Goal: Information Seeking & Learning: Learn about a topic

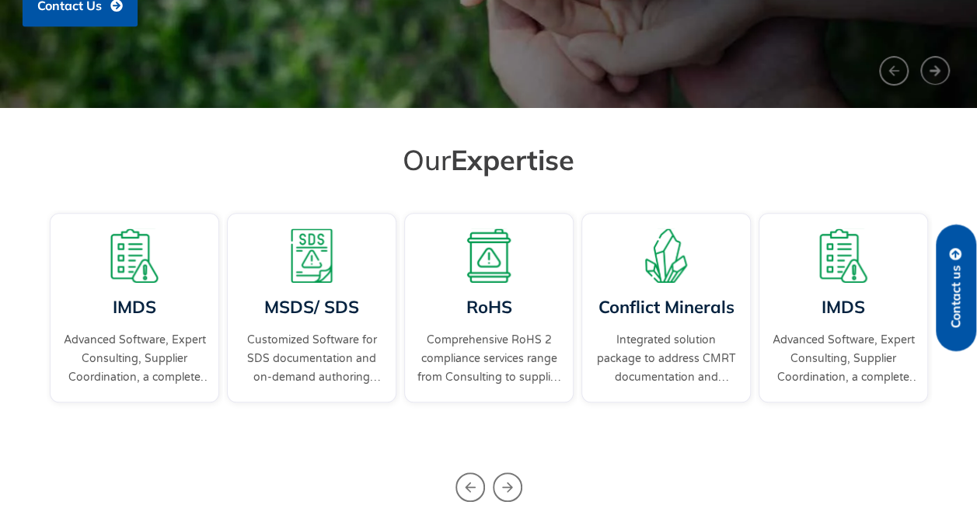
scroll to position [466, 0]
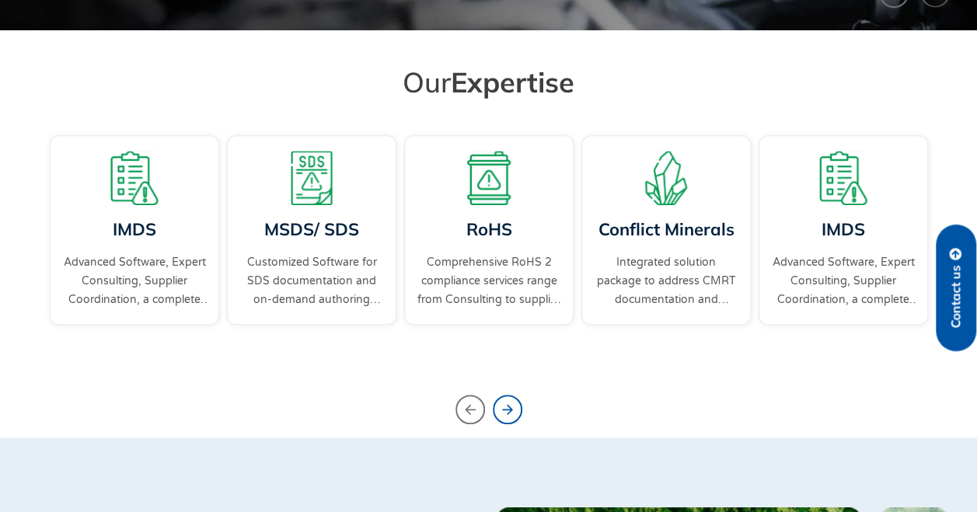
click at [512, 413] on icon "Next slide" at bounding box center [508, 410] width 30 height 30
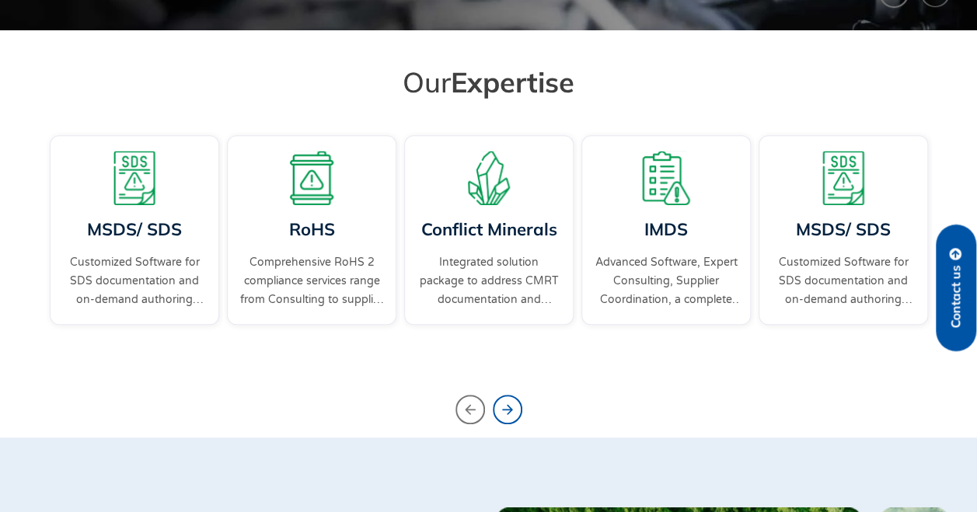
click at [511, 413] on icon "Next slide" at bounding box center [508, 410] width 30 height 30
click at [508, 408] on icon "Next slide" at bounding box center [508, 410] width 30 height 30
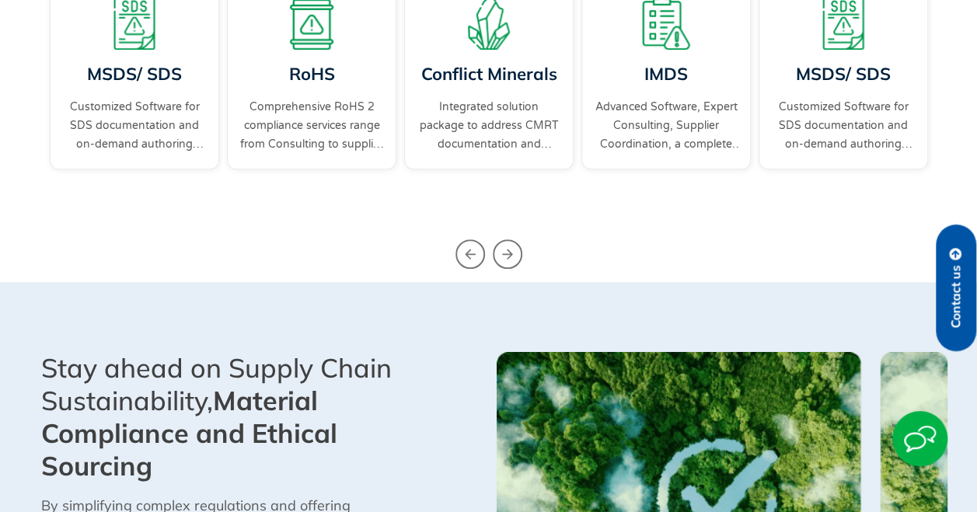
scroll to position [544, 0]
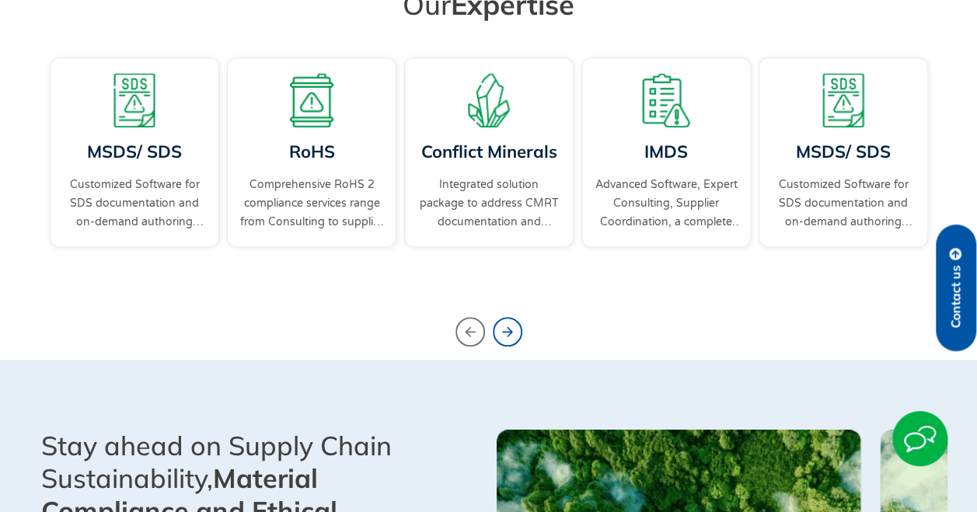
click at [513, 324] on icon "Next slide" at bounding box center [508, 332] width 30 height 30
click at [510, 326] on icon "Next slide" at bounding box center [508, 332] width 30 height 30
click at [464, 329] on icon "Previous slide" at bounding box center [470, 332] width 30 height 30
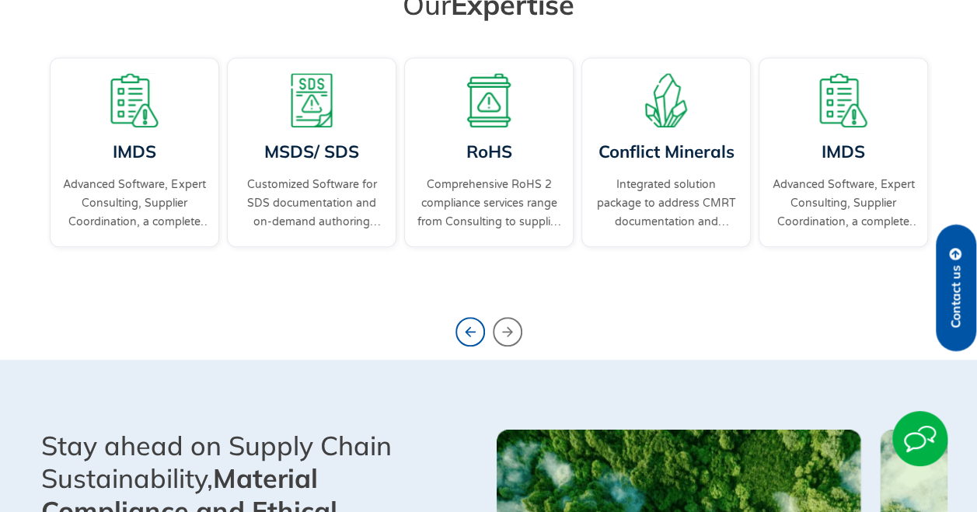
click at [463, 329] on icon "Previous slide" at bounding box center [470, 332] width 30 height 30
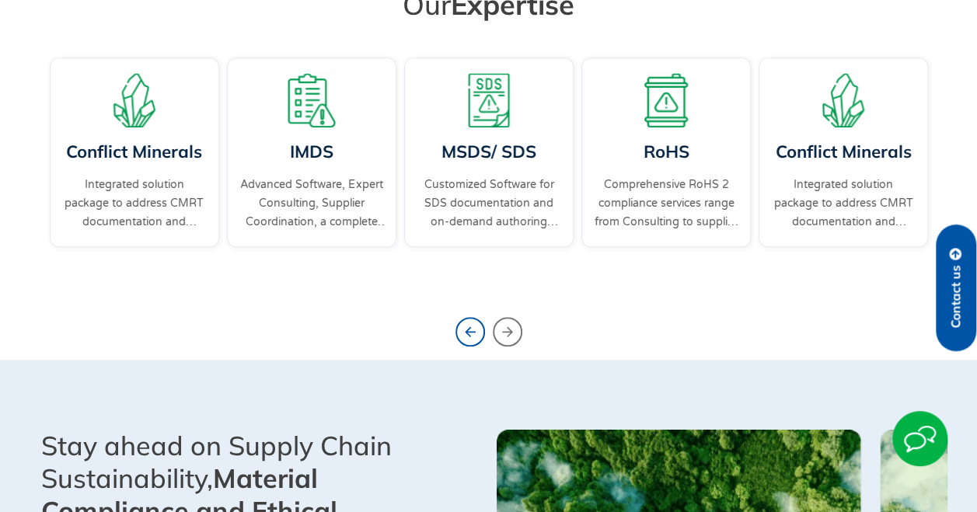
click at [462, 329] on icon "Previous slide" at bounding box center [470, 332] width 30 height 30
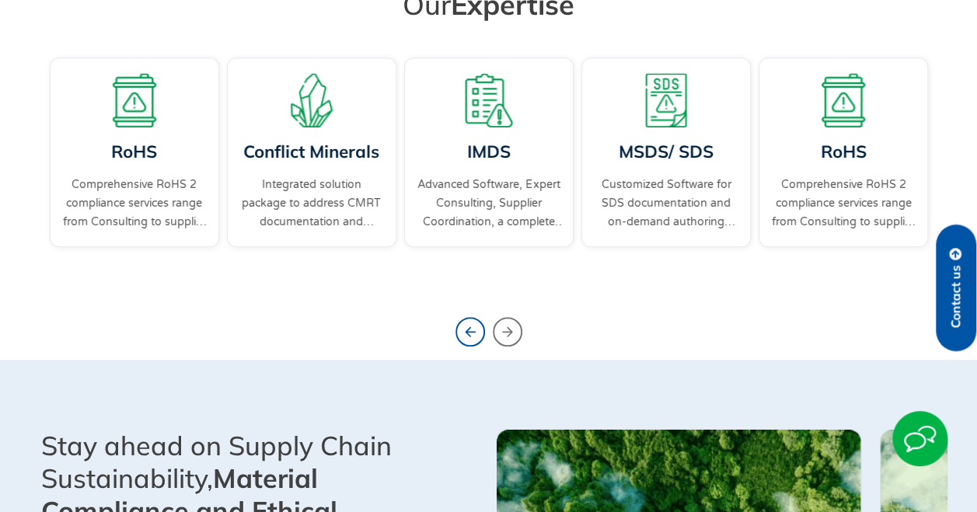
click at [462, 329] on icon "Previous slide" at bounding box center [470, 332] width 30 height 30
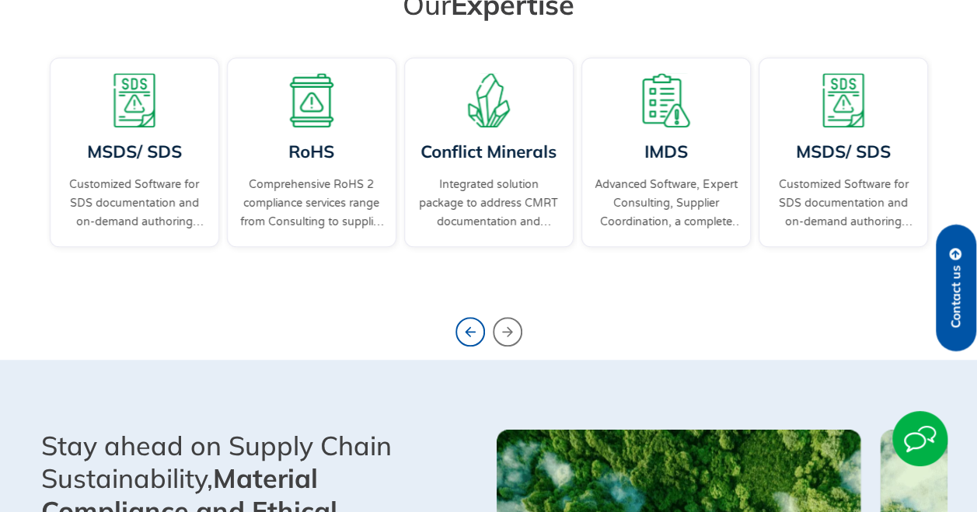
click at [462, 329] on icon "Previous slide" at bounding box center [470, 332] width 30 height 30
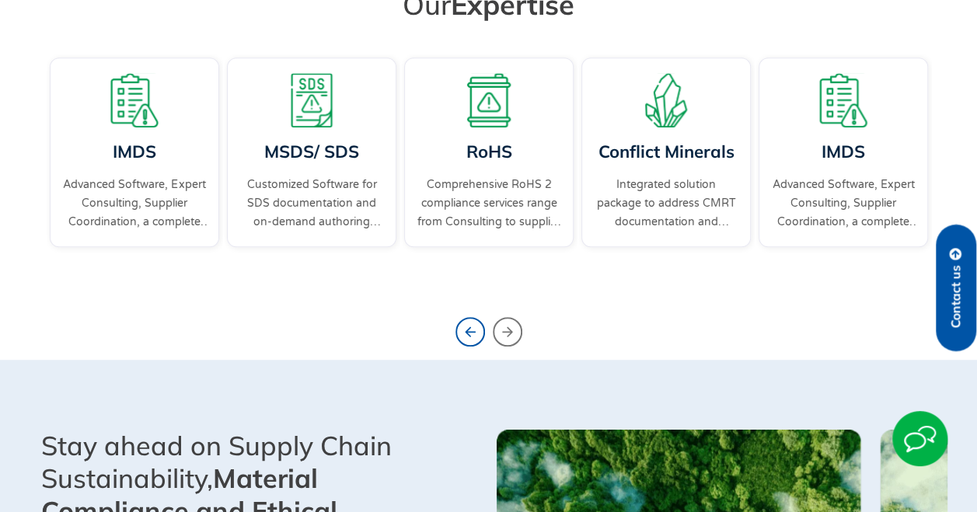
click at [462, 329] on icon "Previous slide" at bounding box center [470, 332] width 30 height 30
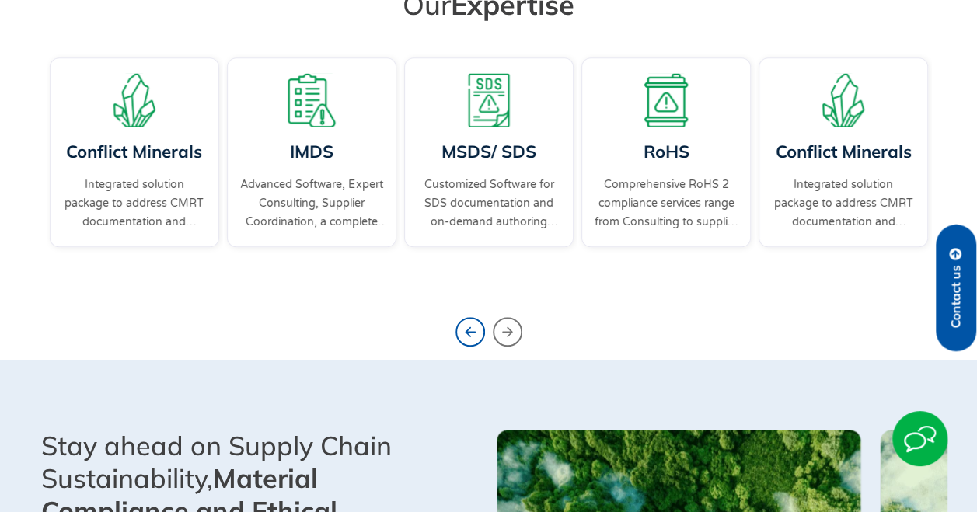
click at [462, 329] on icon "Previous slide" at bounding box center [470, 332] width 30 height 30
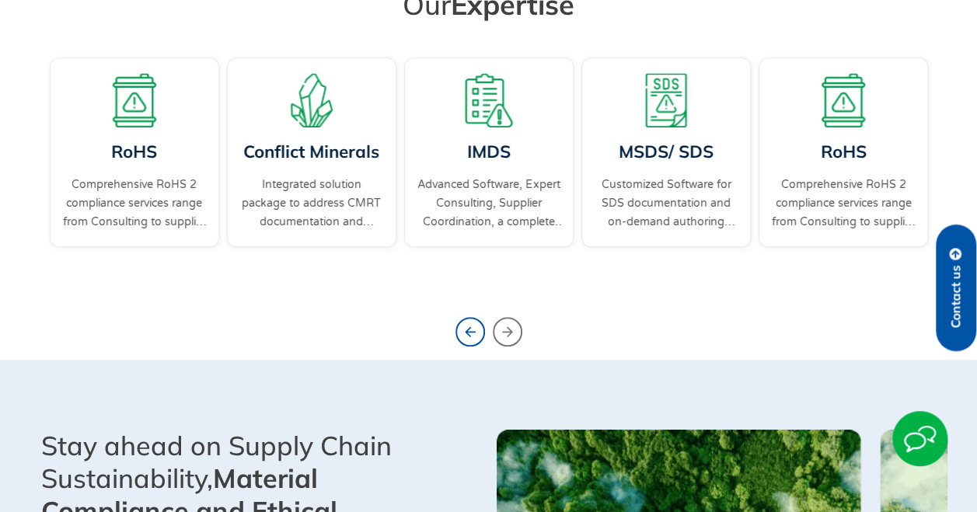
click at [462, 329] on icon "Previous slide" at bounding box center [470, 332] width 30 height 30
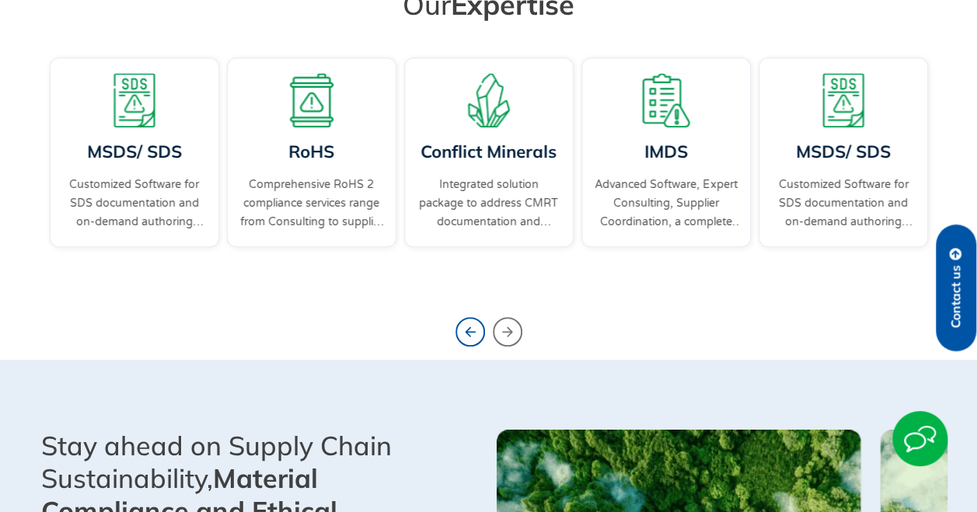
click at [462, 329] on icon "Previous slide" at bounding box center [470, 332] width 30 height 30
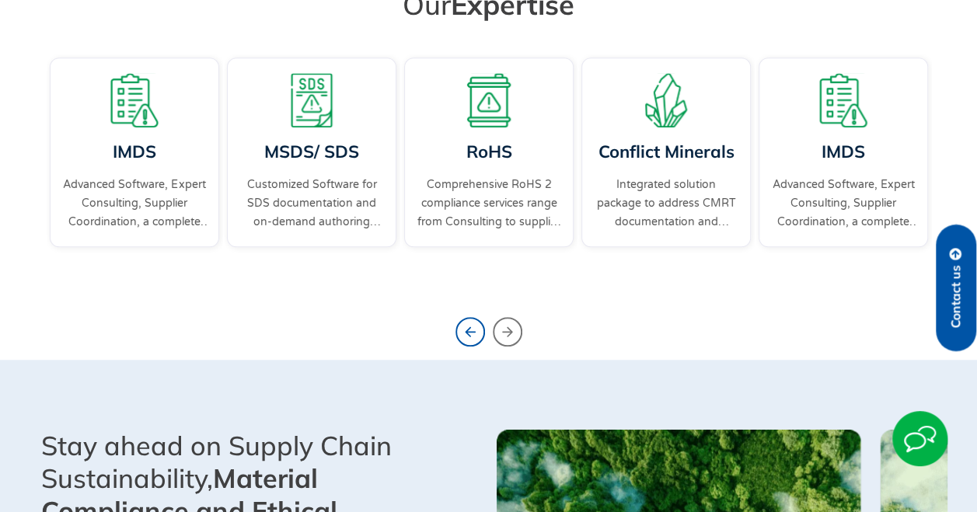
click at [462, 329] on icon "Previous slide" at bounding box center [470, 332] width 30 height 30
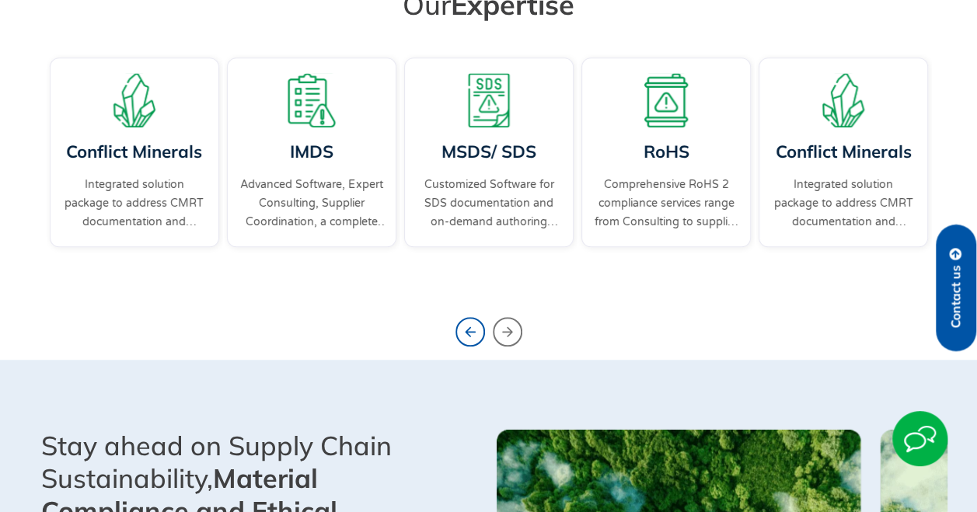
click at [462, 329] on icon "Previous slide" at bounding box center [470, 332] width 30 height 30
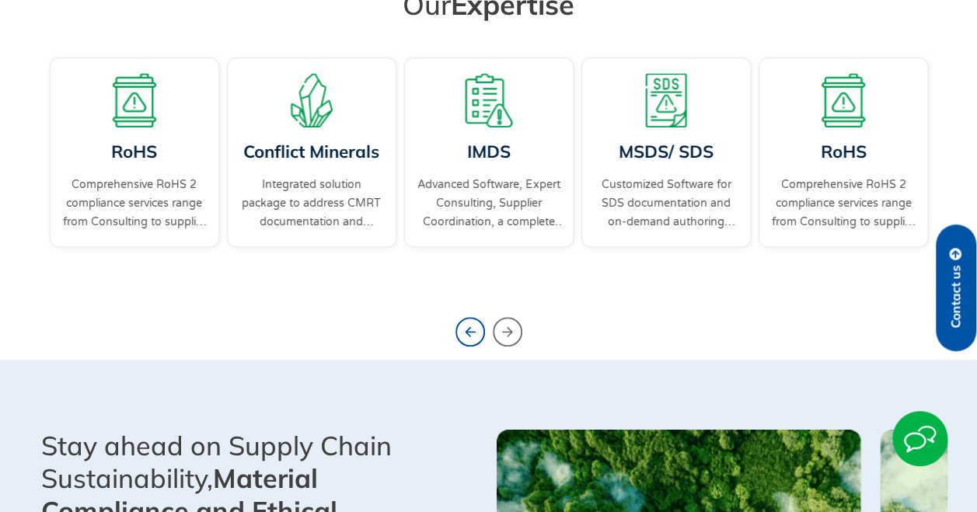
click at [462, 329] on icon "Previous slide" at bounding box center [470, 332] width 30 height 30
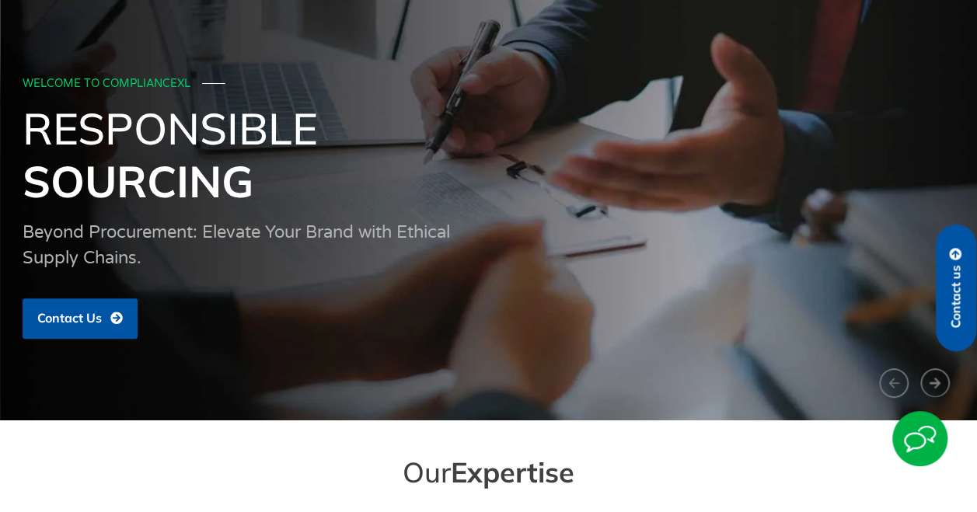
scroll to position [0, 0]
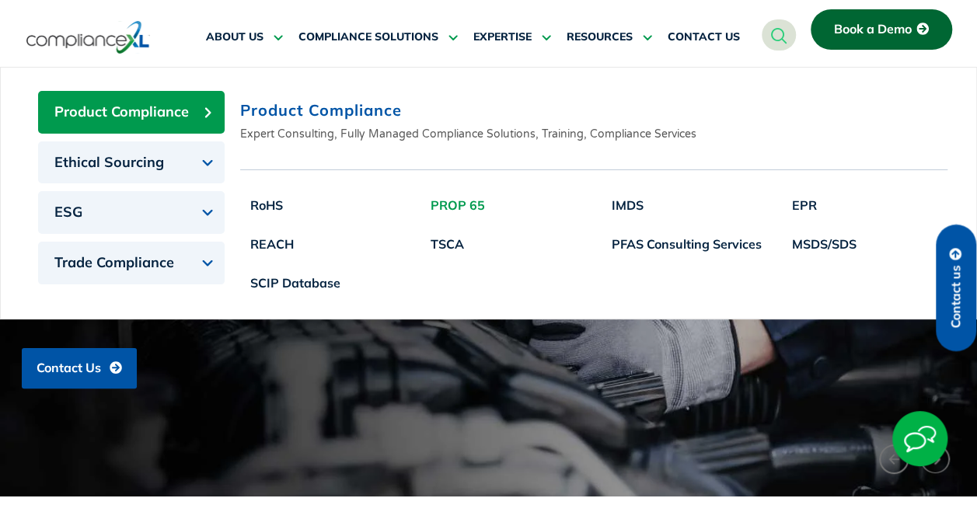
click at [462, 199] on link "PROP 65" at bounding box center [457, 205] width 75 height 39
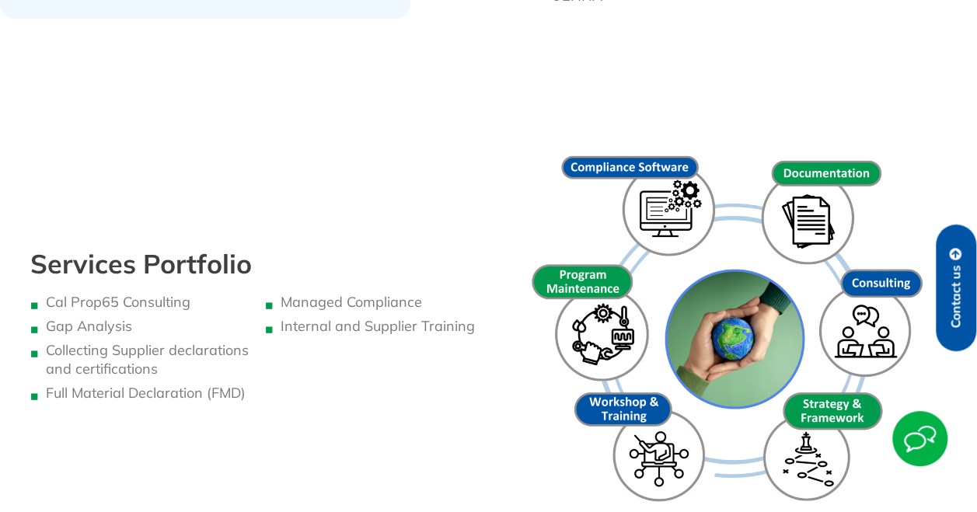
scroll to position [1476, 0]
